Goal: Information Seeking & Learning: Learn about a topic

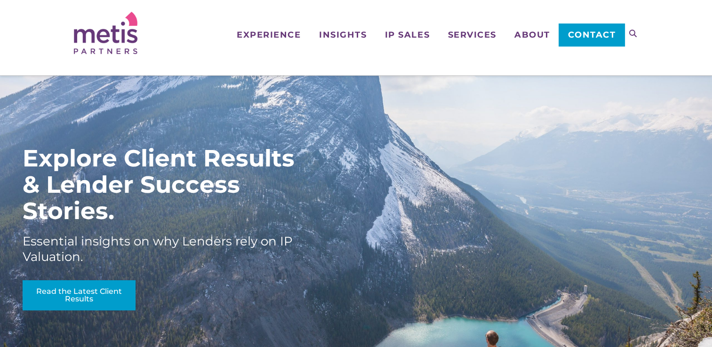
click at [580, 39] on span "Contact" at bounding box center [592, 35] width 48 height 8
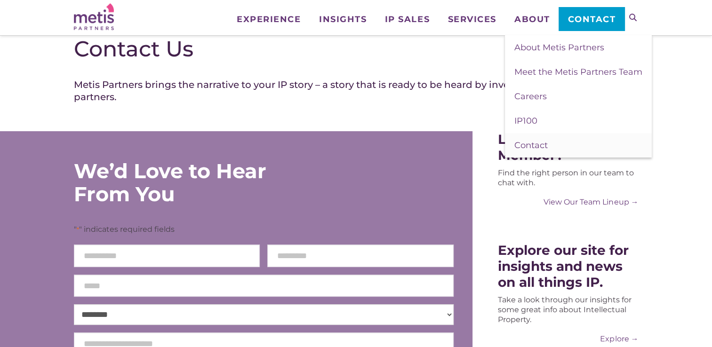
scroll to position [141, 0]
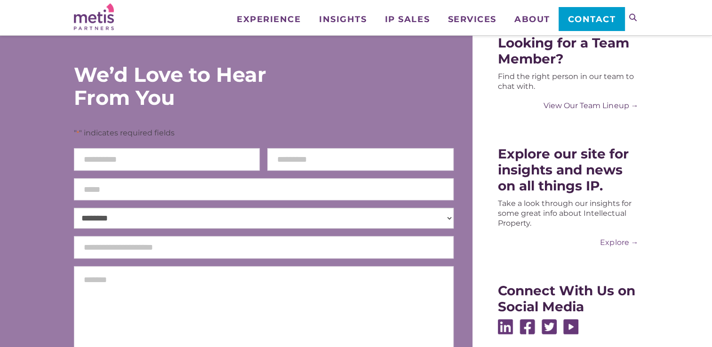
click at [600, 104] on link "View Our Team Lineup →" at bounding box center [568, 106] width 140 height 10
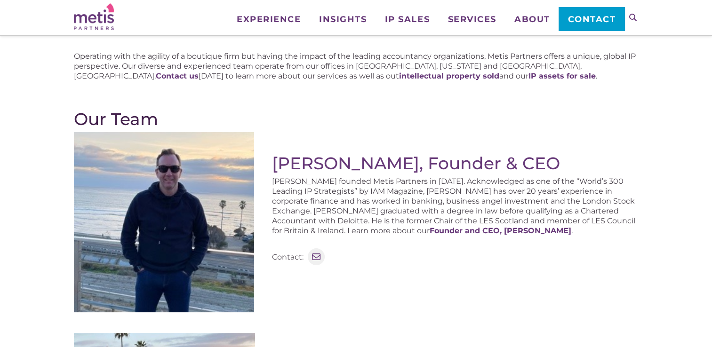
scroll to position [94, 0]
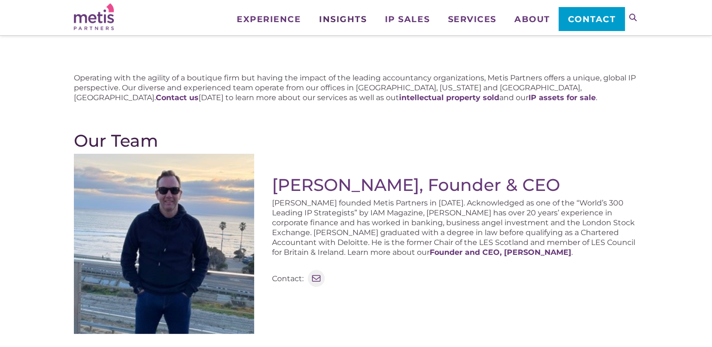
click at [335, 21] on span "Insights" at bounding box center [343, 19] width 48 height 8
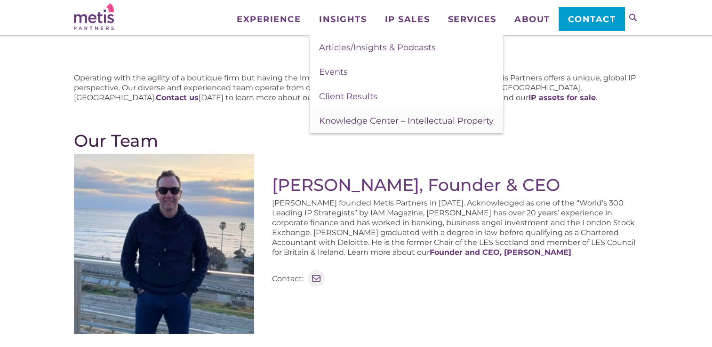
click at [371, 119] on span "Knowledge Center – Intellectual Property" at bounding box center [406, 121] width 175 height 10
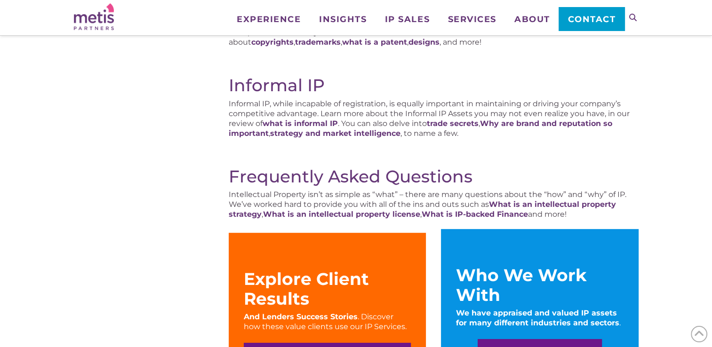
scroll to position [471, 0]
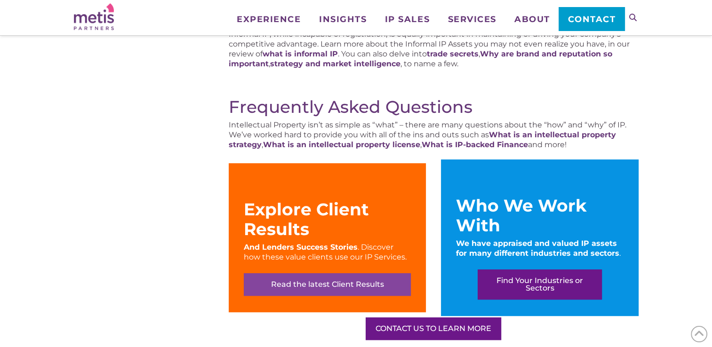
click at [334, 285] on link "Read the latest Client Results" at bounding box center [327, 285] width 167 height 23
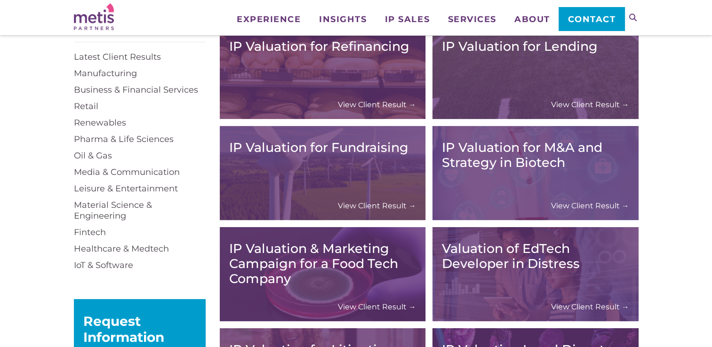
scroll to position [141, 0]
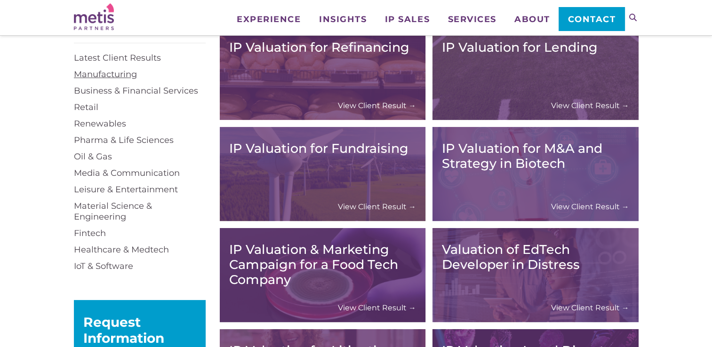
click at [121, 77] on link "Manufacturing" at bounding box center [105, 74] width 63 height 10
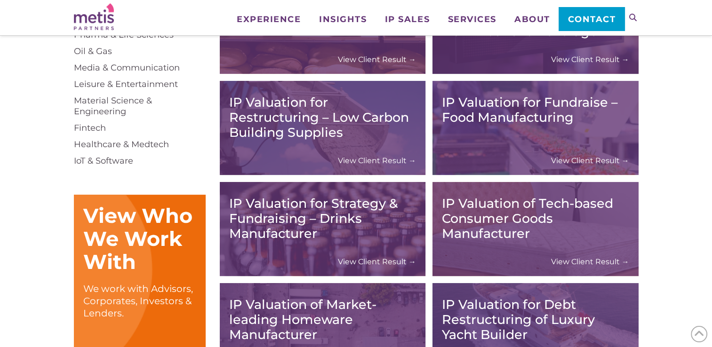
scroll to position [235, 0]
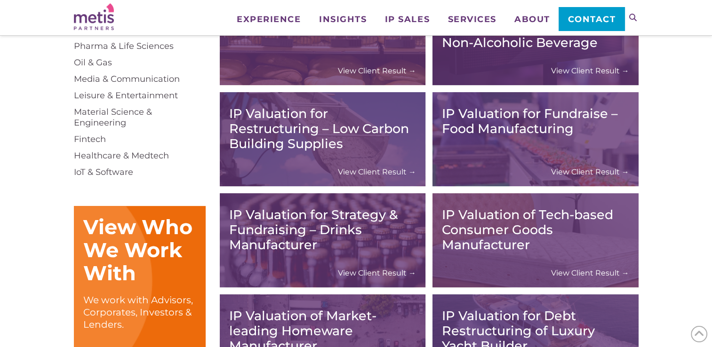
click at [381, 176] on link "View Client Result →" at bounding box center [377, 172] width 78 height 10
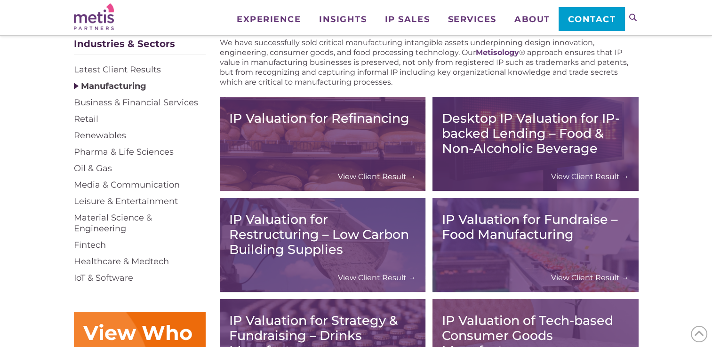
scroll to position [188, 0]
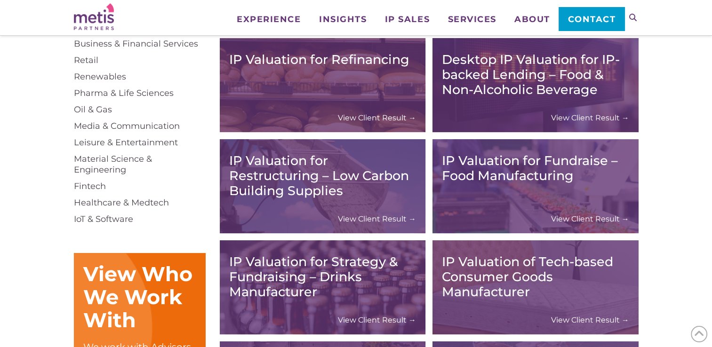
click at [386, 217] on link "View Client Result →" at bounding box center [377, 219] width 78 height 10
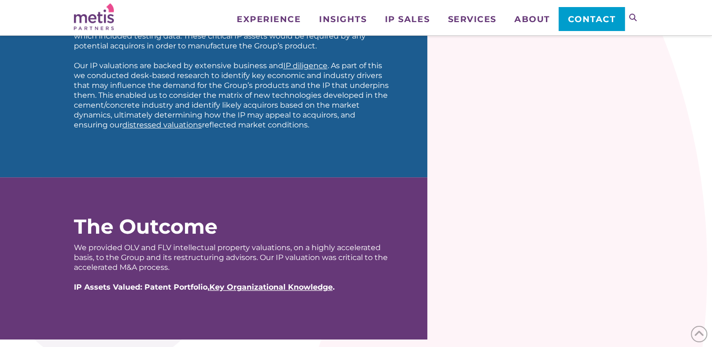
scroll to position [659, 0]
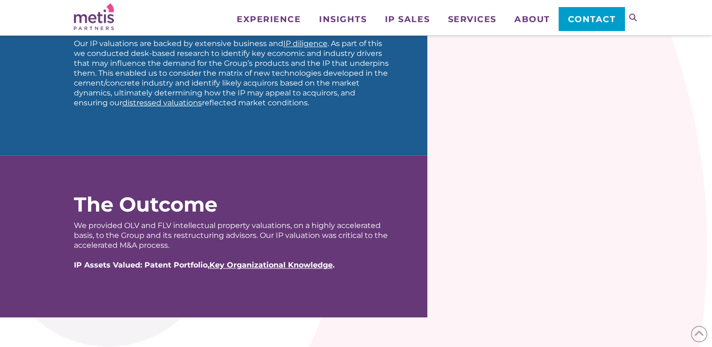
click at [285, 268] on span "Key Organizational Knowledge" at bounding box center [270, 265] width 123 height 9
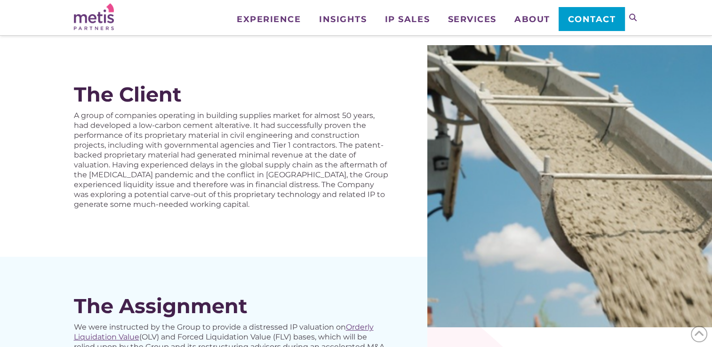
scroll to position [0, 0]
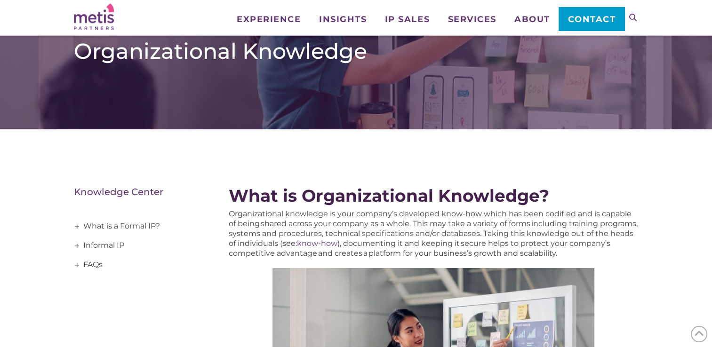
scroll to position [141, 0]
